Goal: Communication & Community: Answer question/provide support

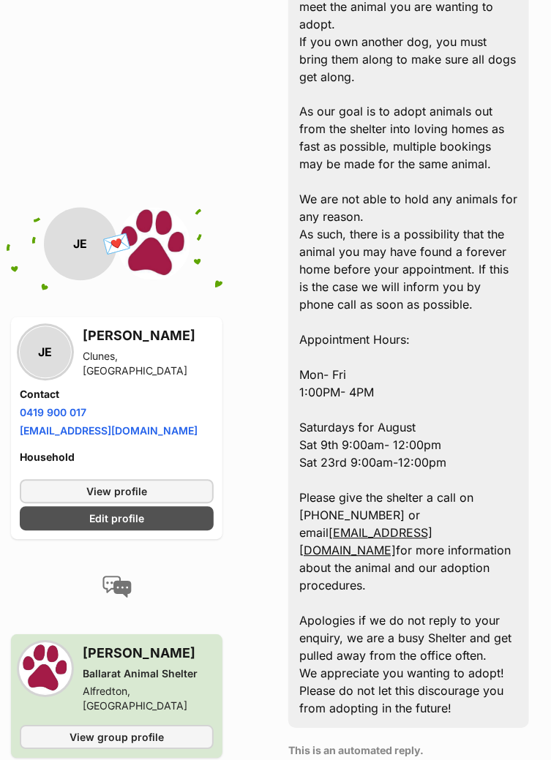
scroll to position [562, 0]
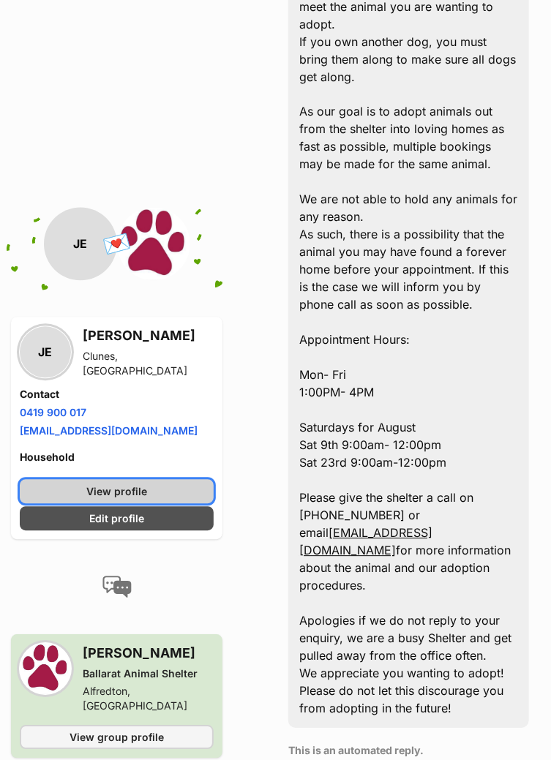
click at [167, 489] on link "View profile" at bounding box center [117, 492] width 194 height 24
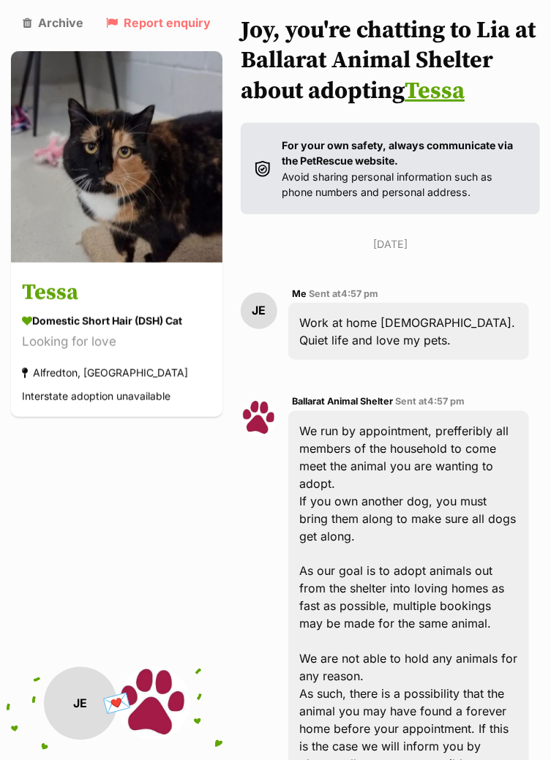
scroll to position [102, 0]
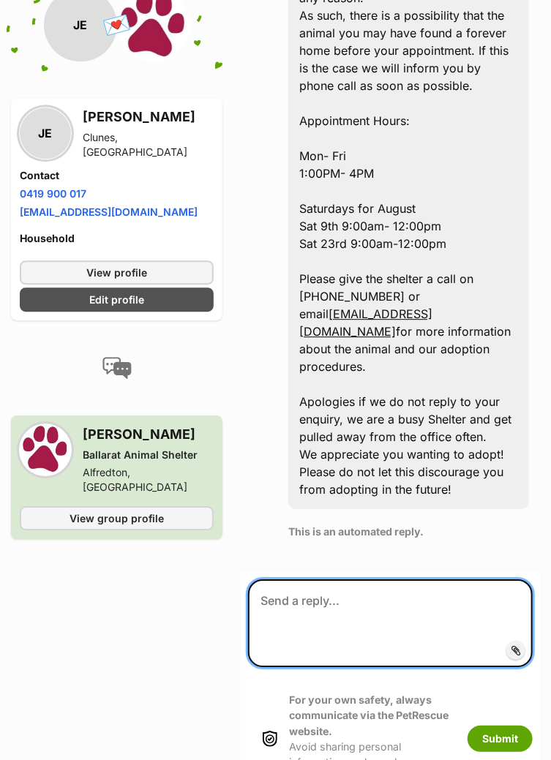
click at [460, 590] on textarea at bounding box center [390, 623] width 284 height 88
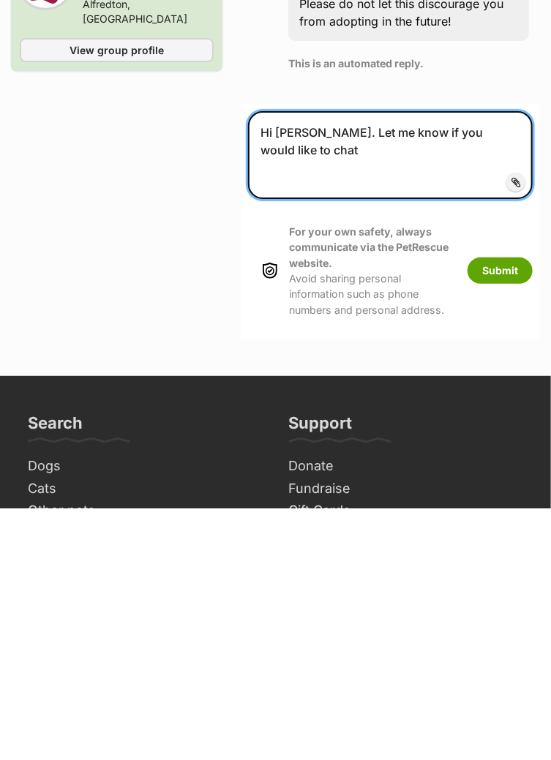
scroll to position [1000, 0]
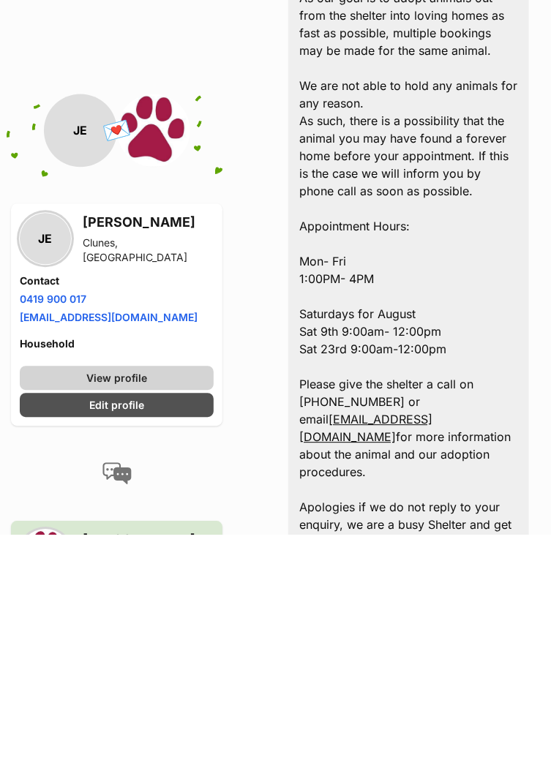
type textarea "Hi [PERSON_NAME]. Let me know if you would like to chat and/or if you would lik…"
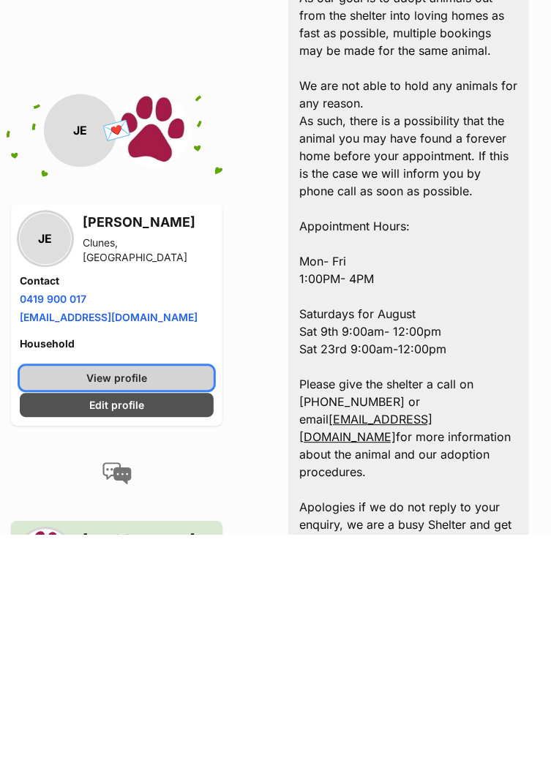
click at [165, 592] on link "View profile" at bounding box center [117, 604] width 194 height 24
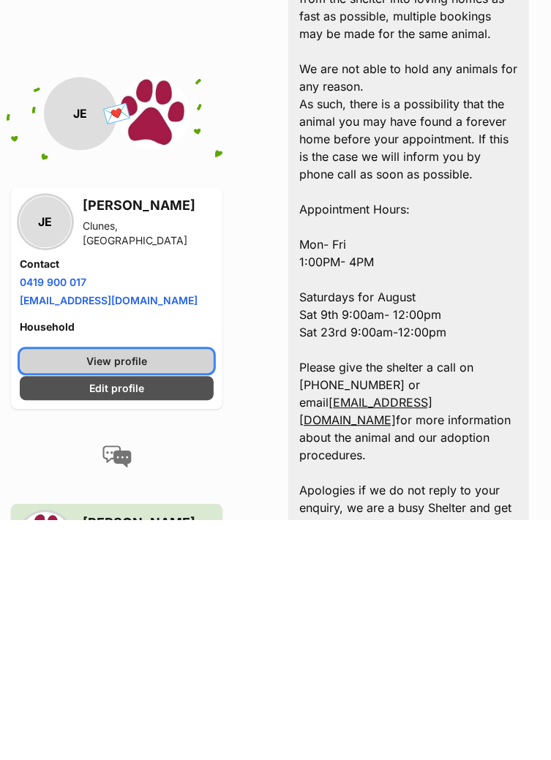
scroll to position [491, 0]
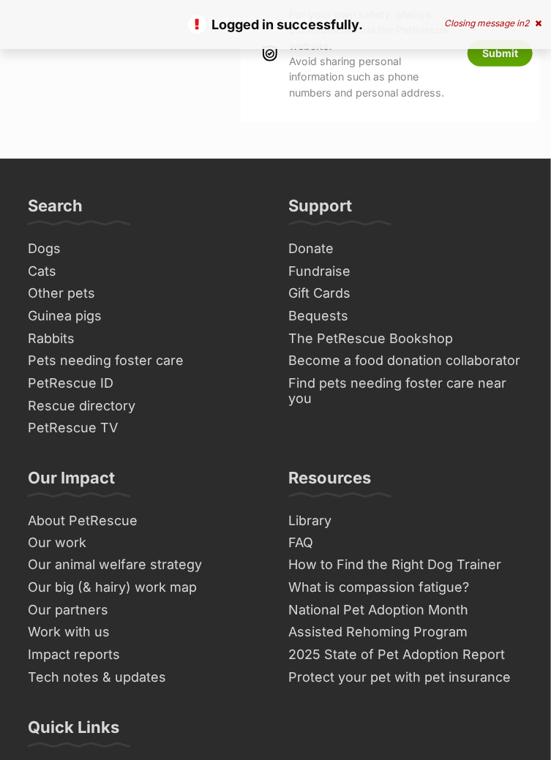
scroll to position [1293, 0]
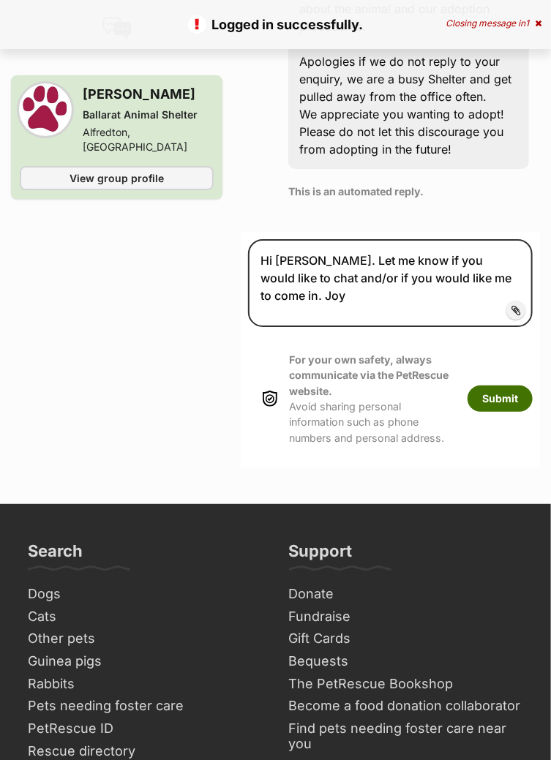
click at [503, 385] on button "Submit" at bounding box center [499, 398] width 65 height 26
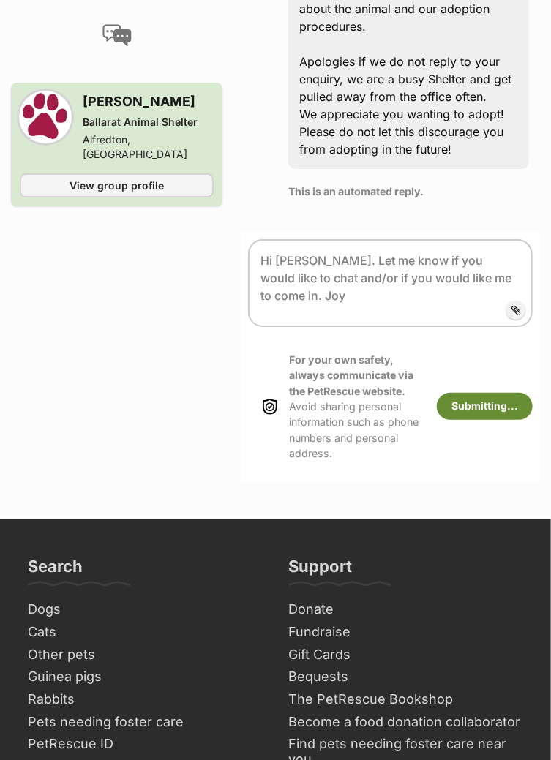
scroll to position [1129, 0]
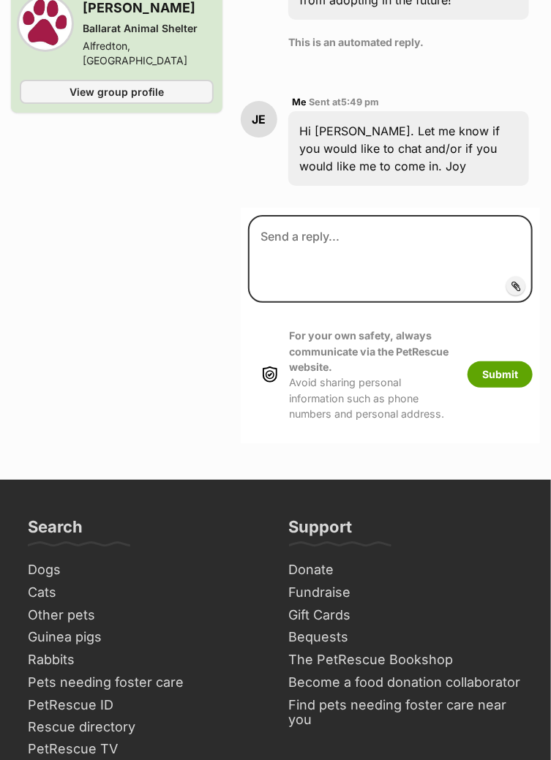
scroll to position [1272, 0]
